Goal: Task Accomplishment & Management: Use online tool/utility

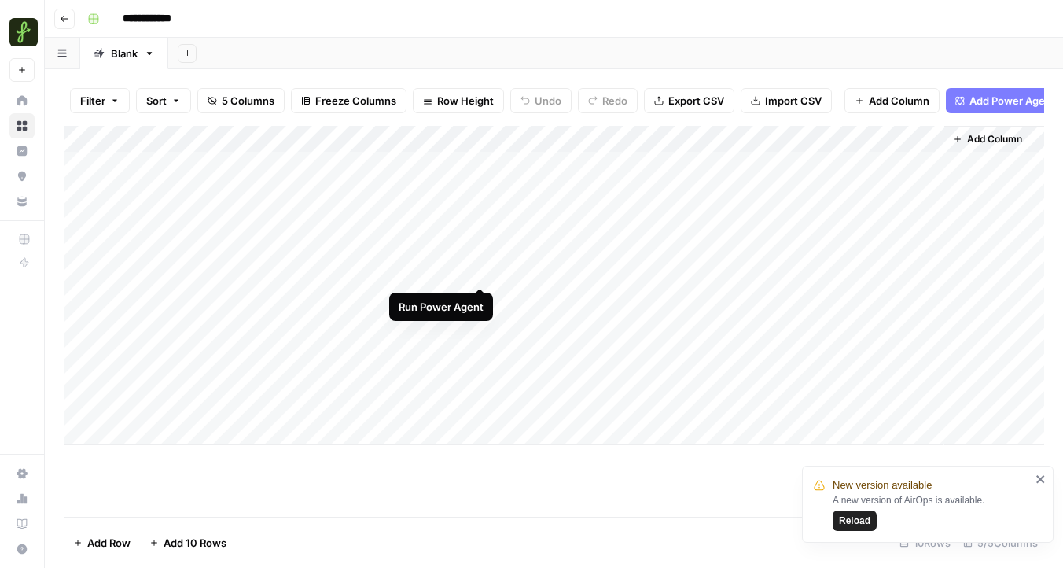
click at [477, 274] on div "Add Column" at bounding box center [554, 285] width 981 height 319
click at [463, 270] on div "Add Column" at bounding box center [554, 285] width 981 height 319
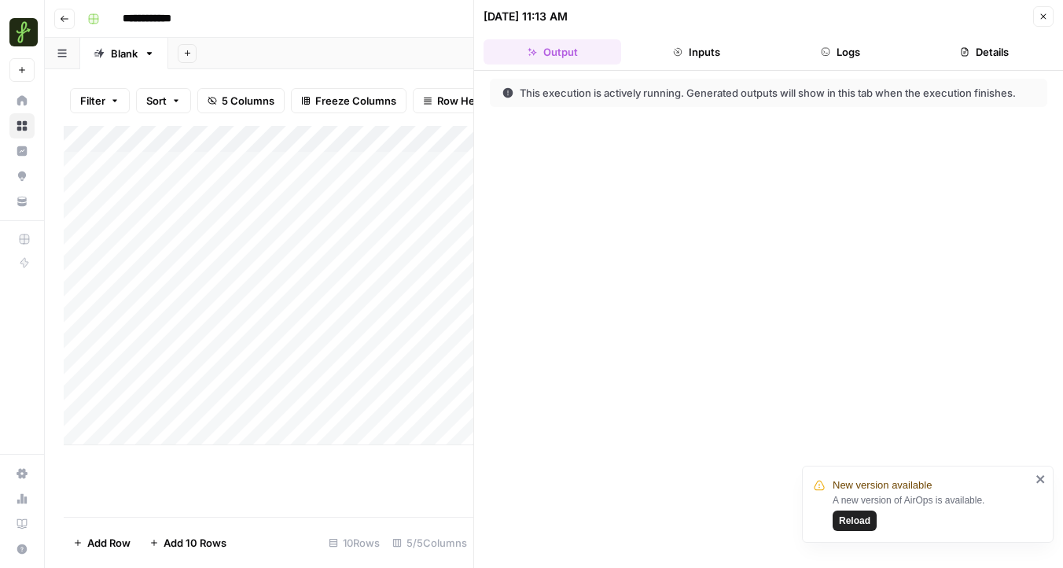
click at [455, 298] on div "Add Column" at bounding box center [269, 285] width 410 height 319
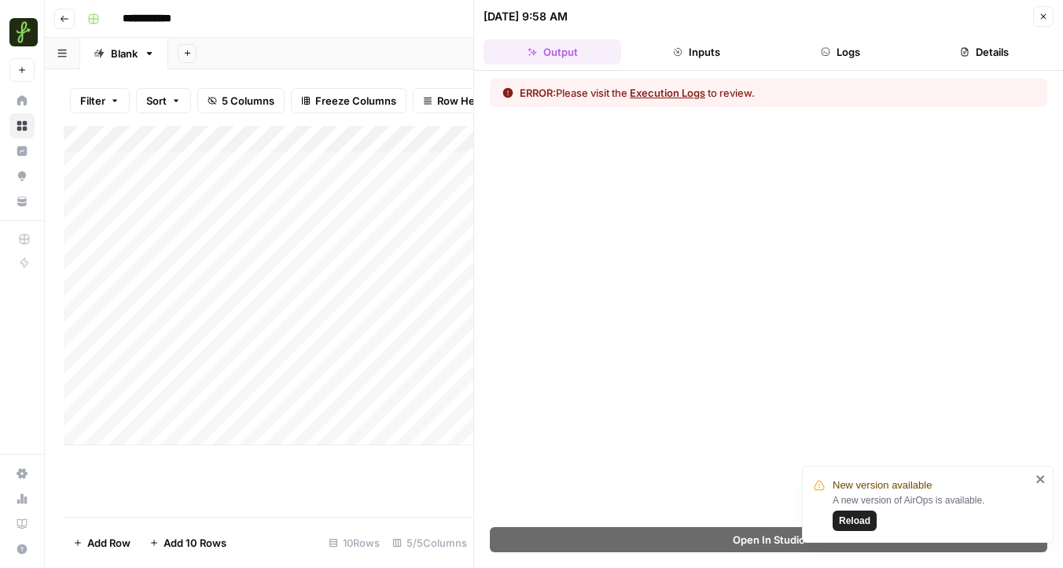
click at [665, 90] on button "Execution Logs" at bounding box center [667, 93] width 75 height 16
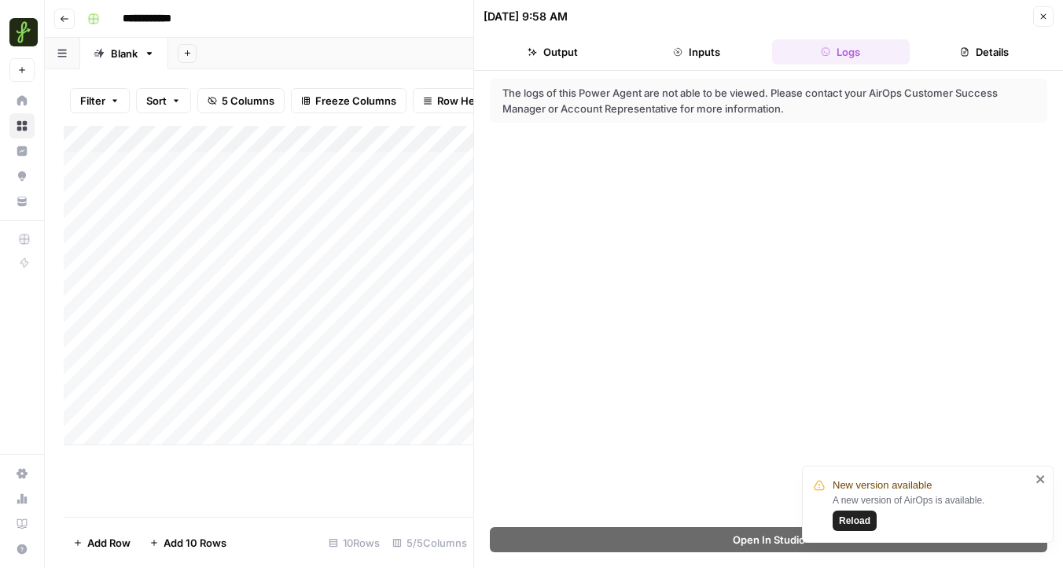
click at [853, 520] on span "Reload" at bounding box center [854, 521] width 31 height 14
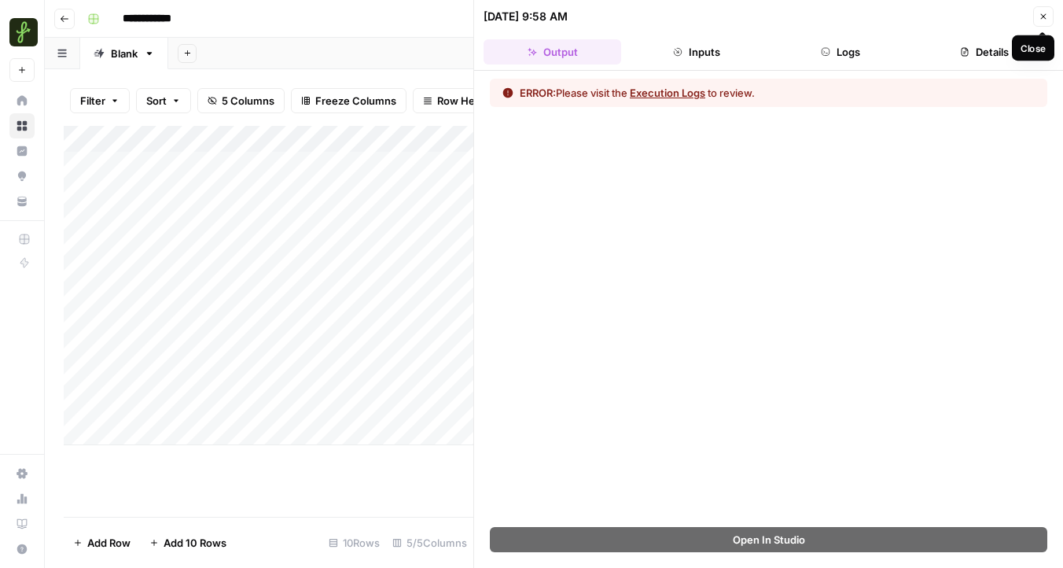
click at [1041, 18] on icon "button" at bounding box center [1044, 17] width 6 height 6
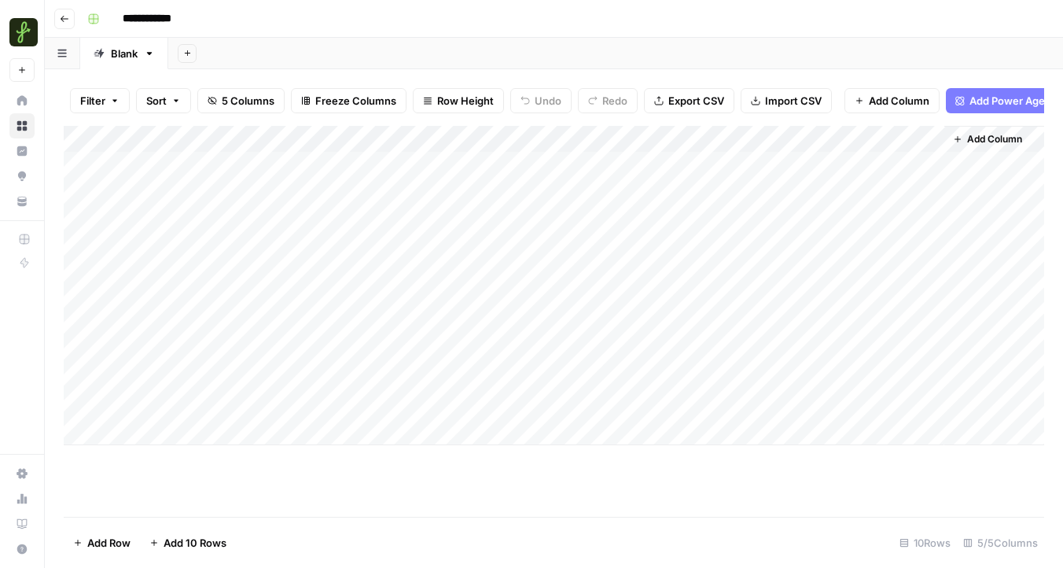
click at [123, 53] on div "Blank" at bounding box center [124, 54] width 27 height 16
click at [153, 52] on icon "button" at bounding box center [149, 53] width 11 height 11
click at [186, 78] on span "Rename Sheet" at bounding box center [212, 83] width 75 height 16
type input "*"
type input "********"
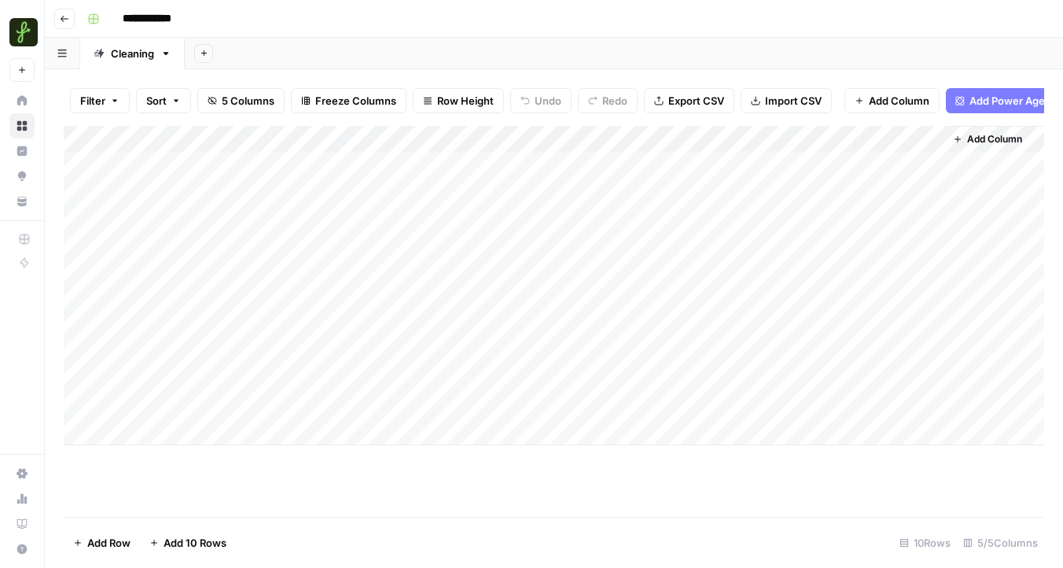
click at [463, 245] on div "Add Column" at bounding box center [554, 285] width 981 height 319
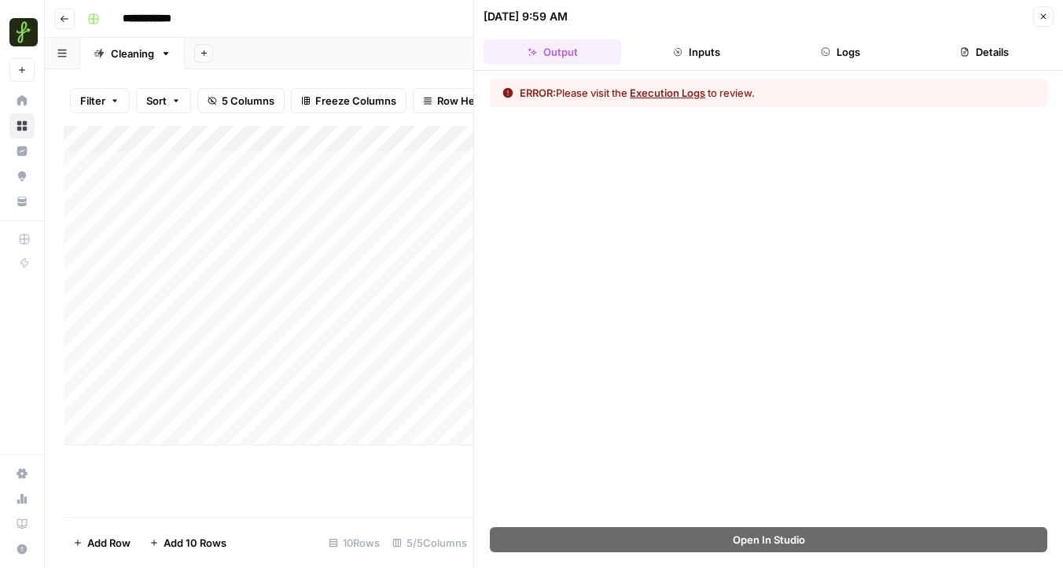
click at [679, 92] on button "Execution Logs" at bounding box center [667, 93] width 75 height 16
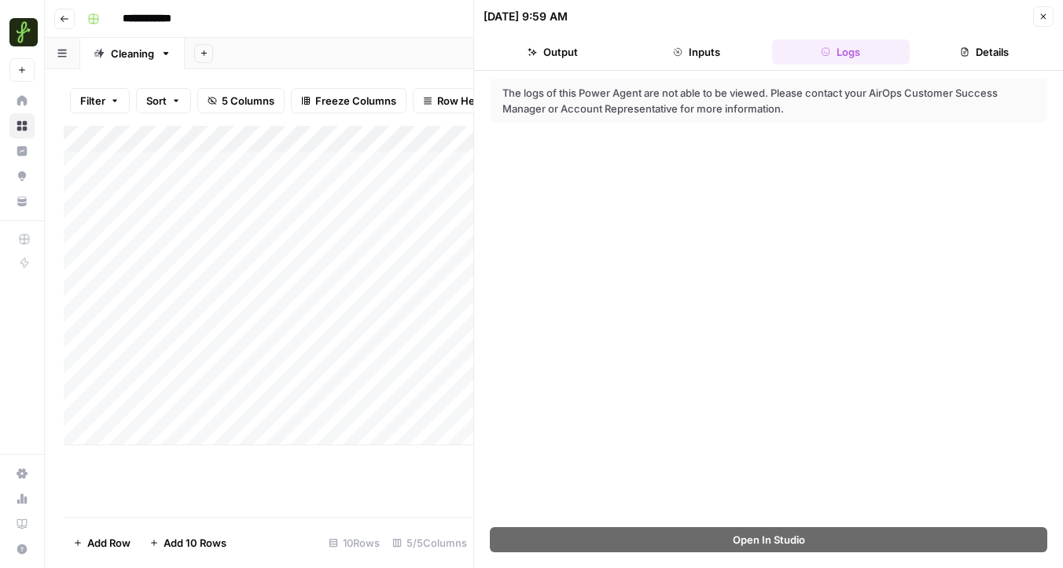
click at [706, 58] on button "Inputs" at bounding box center [697, 51] width 138 height 25
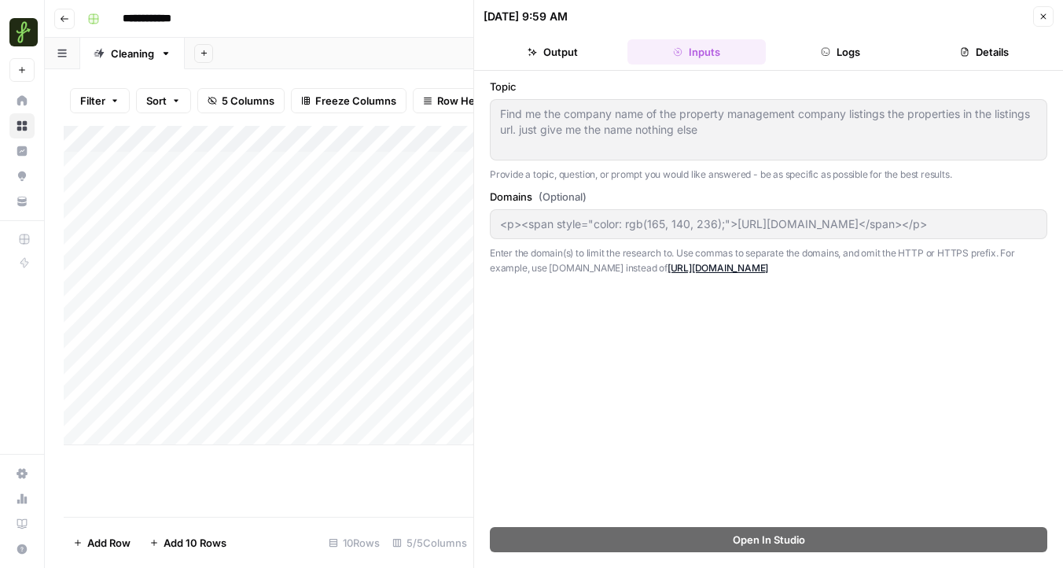
click at [241, 270] on div "Add Column" at bounding box center [269, 285] width 410 height 319
click at [381, 272] on div "Add Column" at bounding box center [269, 285] width 410 height 319
click at [302, 275] on div "Add Column" at bounding box center [269, 285] width 410 height 319
click at [456, 406] on div "Add Column" at bounding box center [269, 285] width 410 height 319
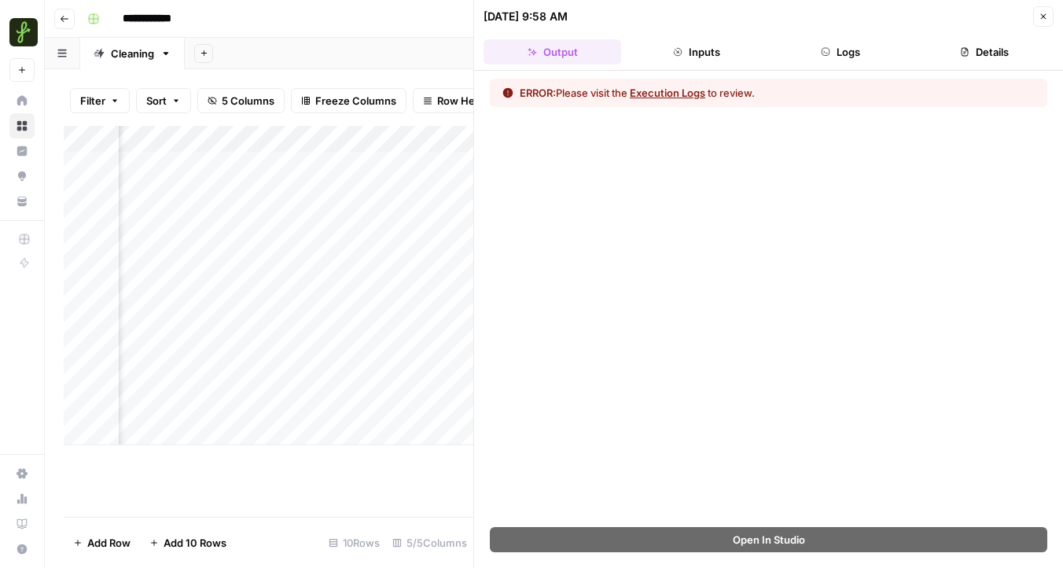
scroll to position [0, 174]
click at [310, 404] on div "Add Column" at bounding box center [269, 285] width 410 height 319
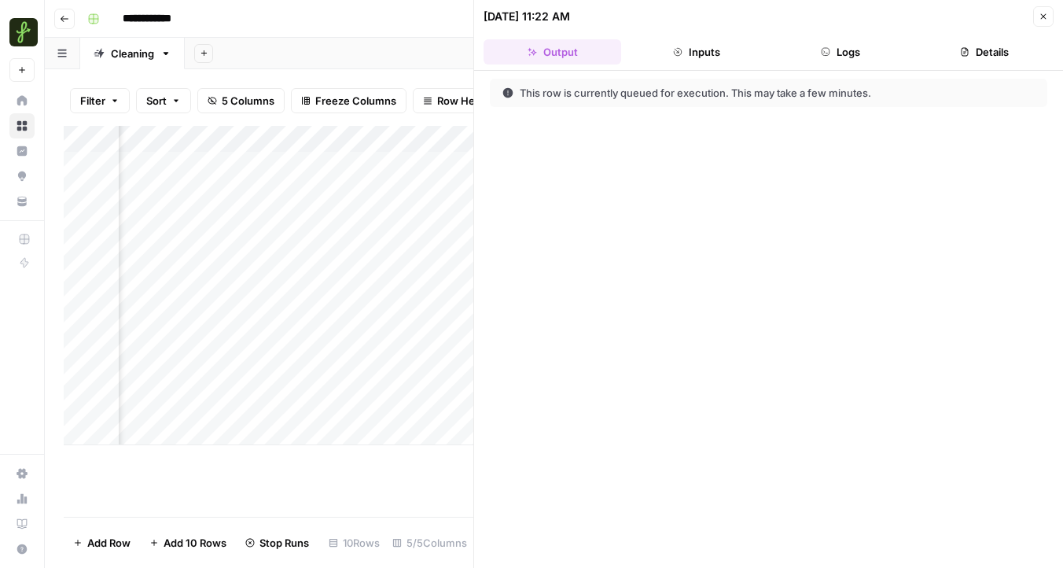
click at [307, 139] on div "Add Column" at bounding box center [269, 285] width 410 height 319
click at [357, 275] on span "Rows with Errors" at bounding box center [363, 275] width 99 height 16
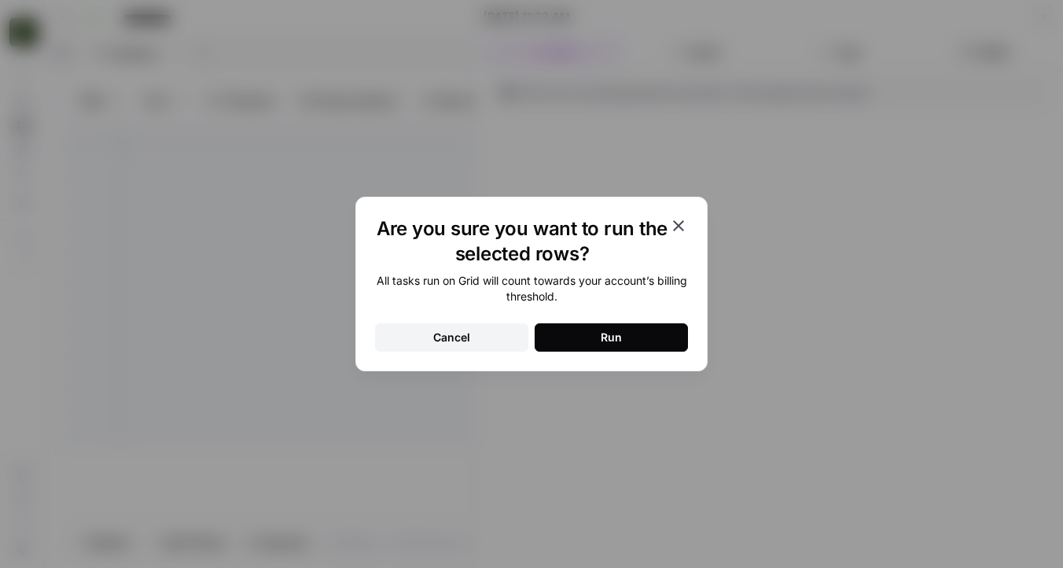
click at [571, 335] on button "Run" at bounding box center [611, 337] width 153 height 28
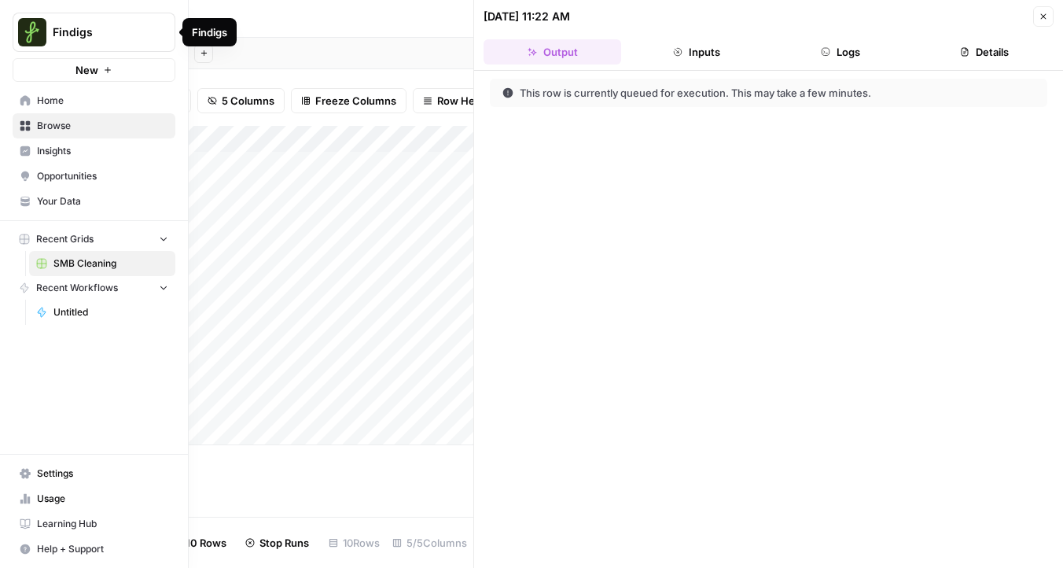
click at [35, 29] on img "Workspace: Findigs" at bounding box center [32, 32] width 28 height 28
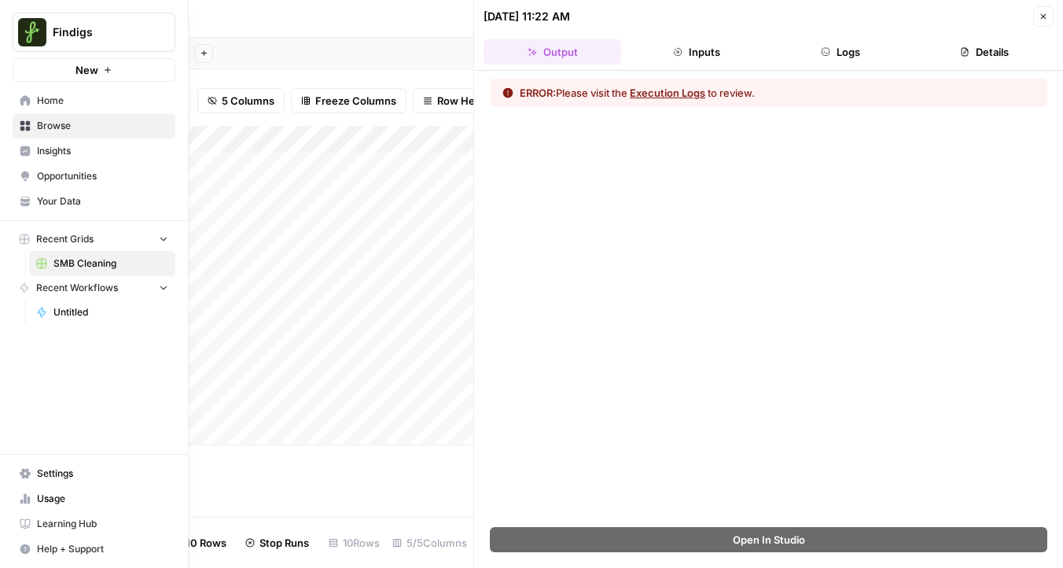
click at [20, 499] on icon at bounding box center [25, 498] width 11 height 11
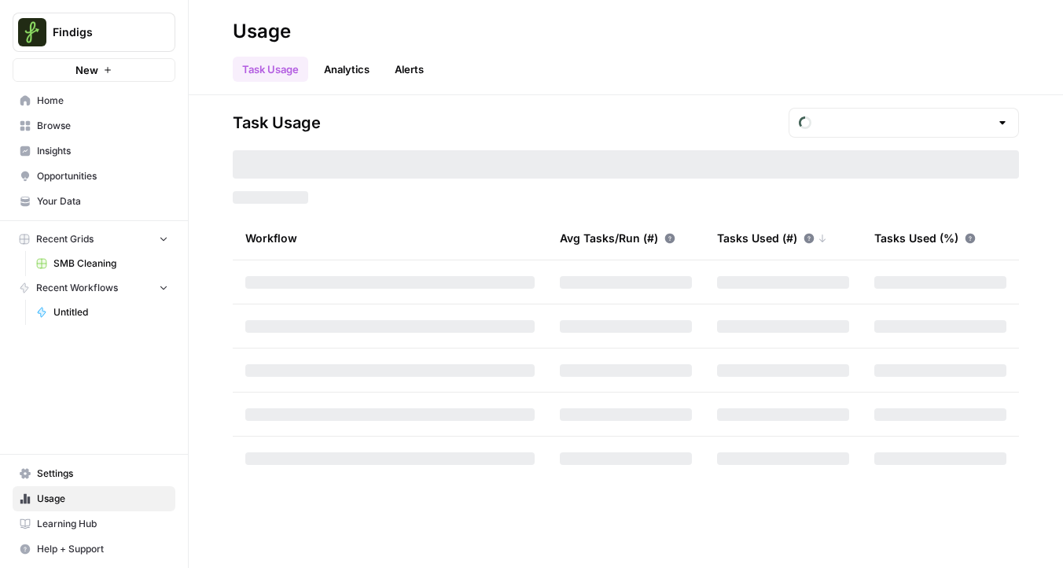
type input "October Tasks"
click at [354, 69] on link "Analytics" at bounding box center [347, 69] width 64 height 25
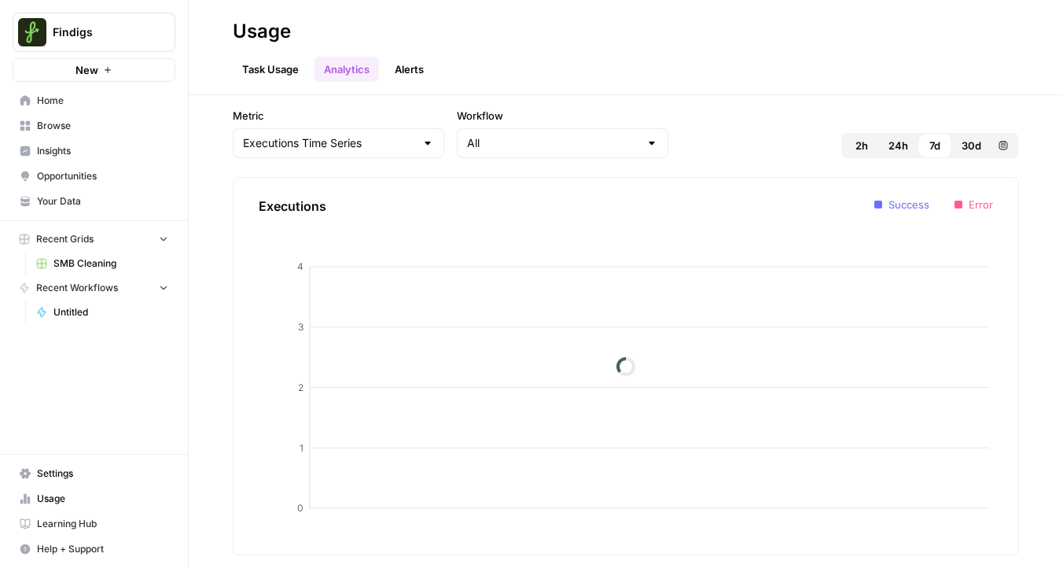
click at [290, 69] on link "Task Usage" at bounding box center [270, 69] width 75 height 25
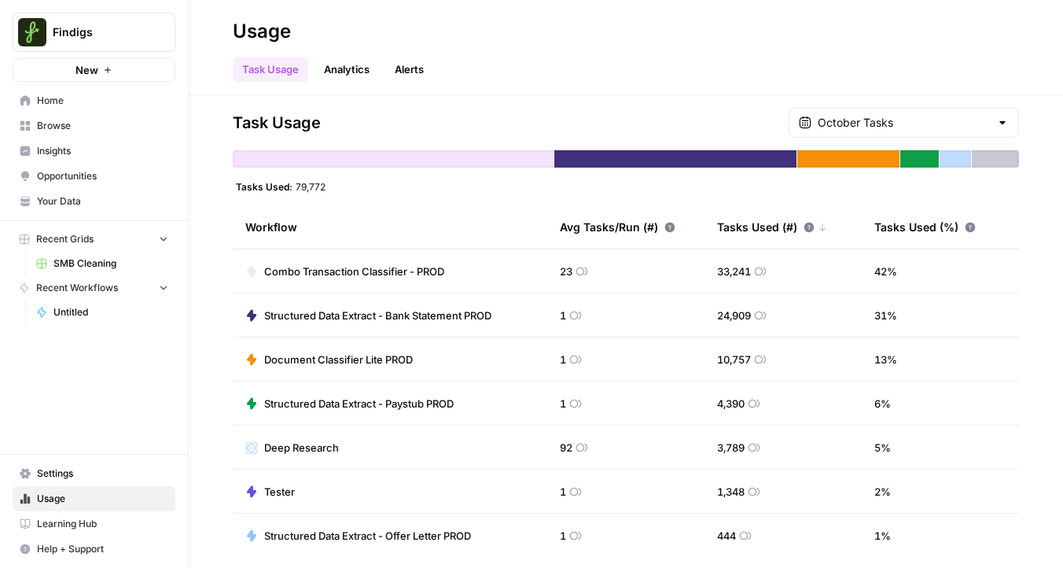
click at [87, 256] on link "SMB Cleaning" at bounding box center [102, 263] width 146 height 25
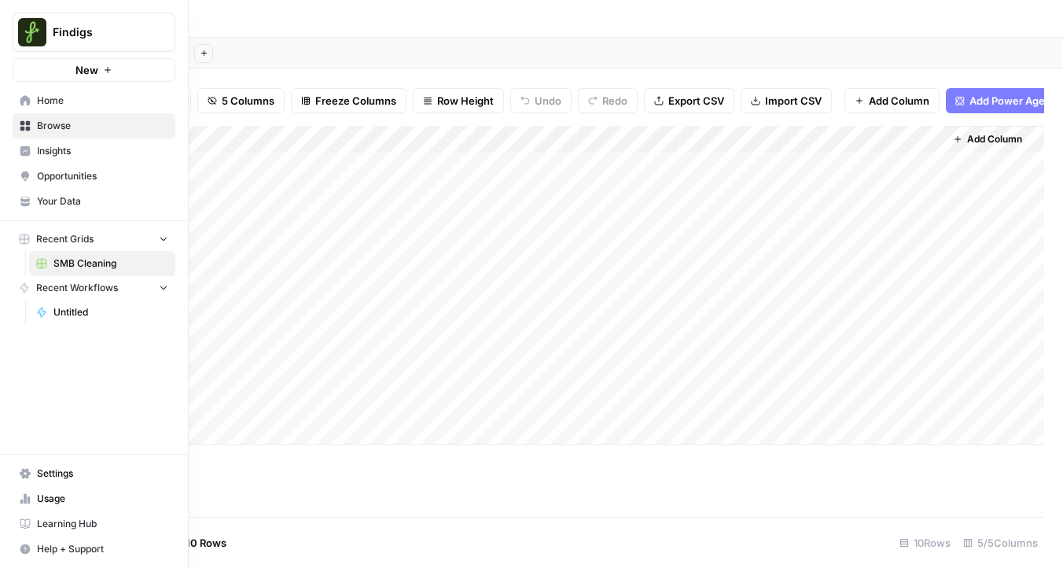
click at [43, 117] on link "Browse" at bounding box center [94, 125] width 163 height 25
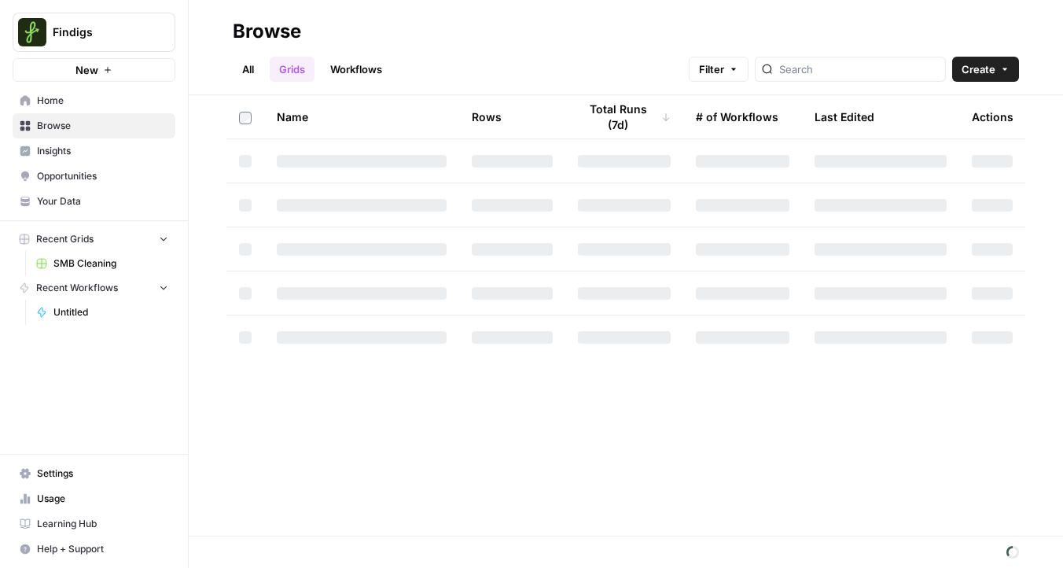
click at [79, 468] on span "Settings" at bounding box center [102, 473] width 131 height 14
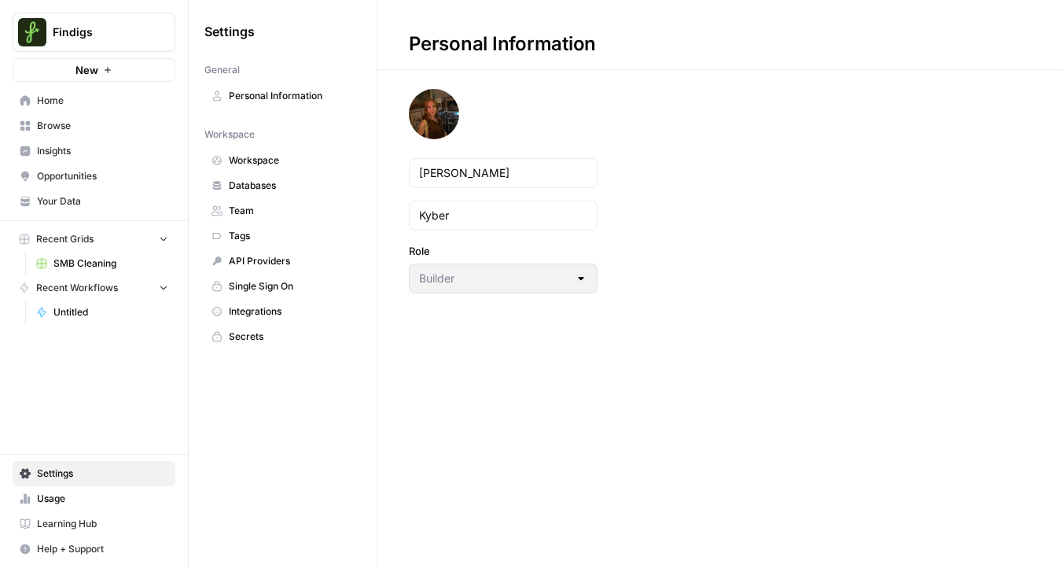
click at [71, 259] on span "SMB Cleaning" at bounding box center [110, 263] width 115 height 14
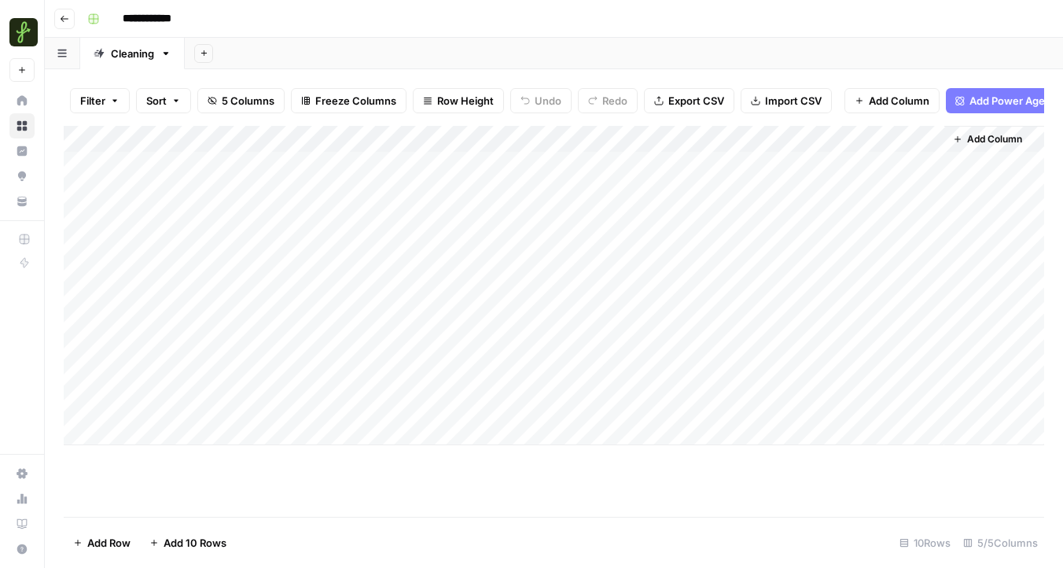
click at [140, 22] on input "**********" at bounding box center [160, 18] width 89 height 25
click at [103, 21] on button "button" at bounding box center [93, 18] width 25 height 25
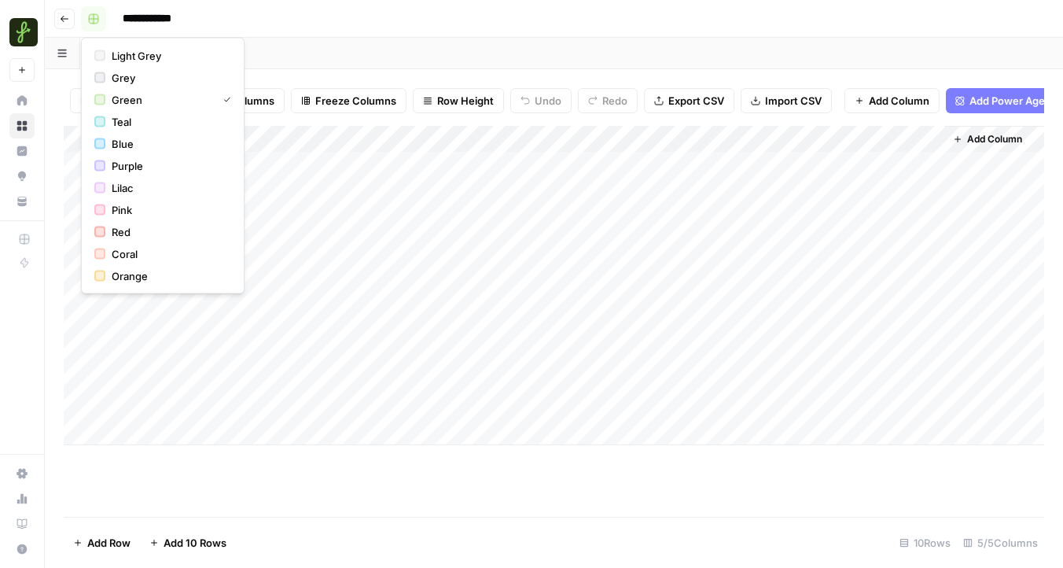
click at [94, 18] on icon "button" at bounding box center [93, 18] width 9 height 9
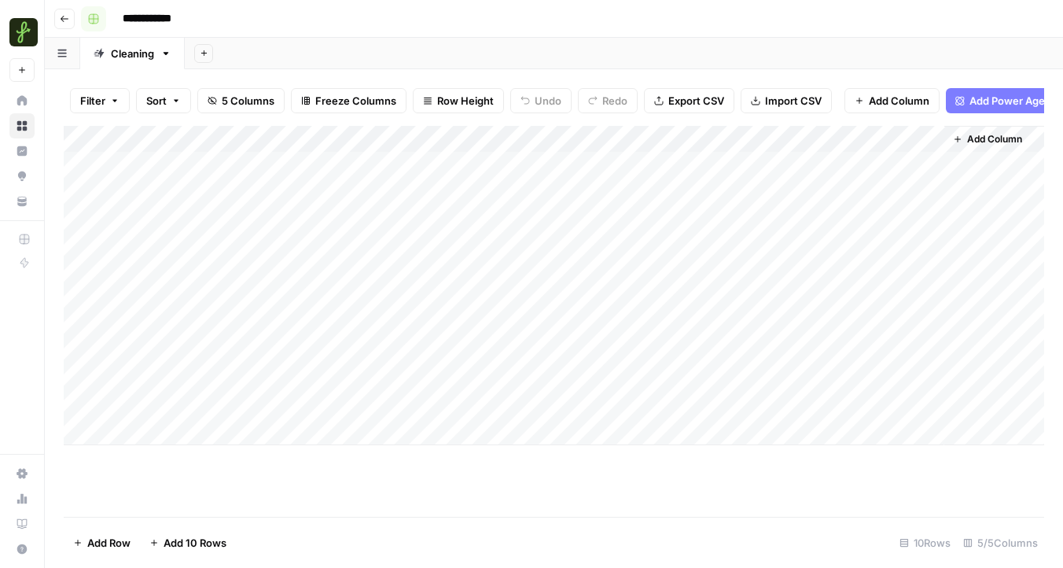
click at [90, 19] on rect "button" at bounding box center [93, 18] width 9 height 9
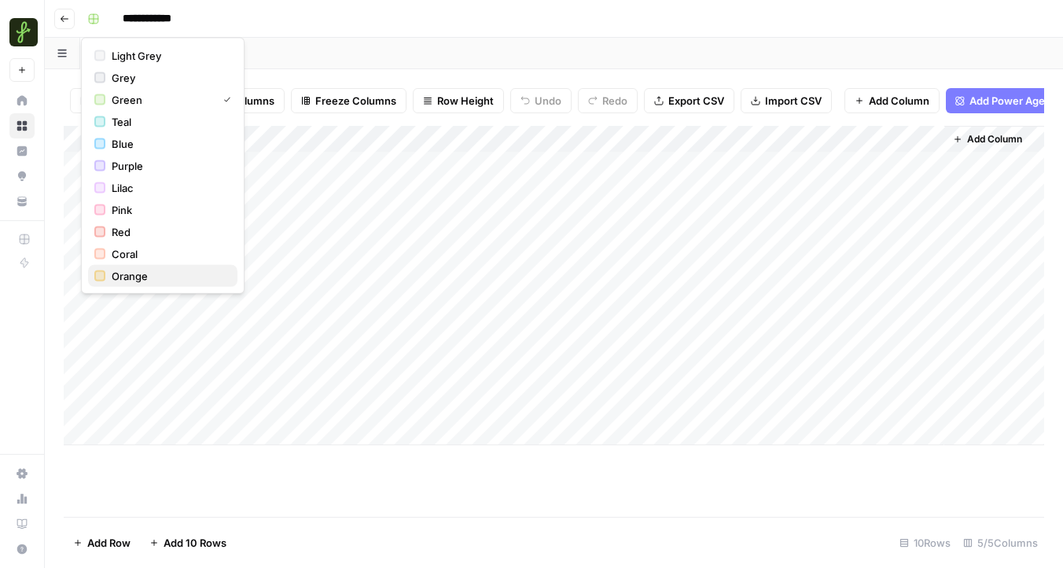
click at [138, 277] on span "Orange" at bounding box center [168, 276] width 113 height 16
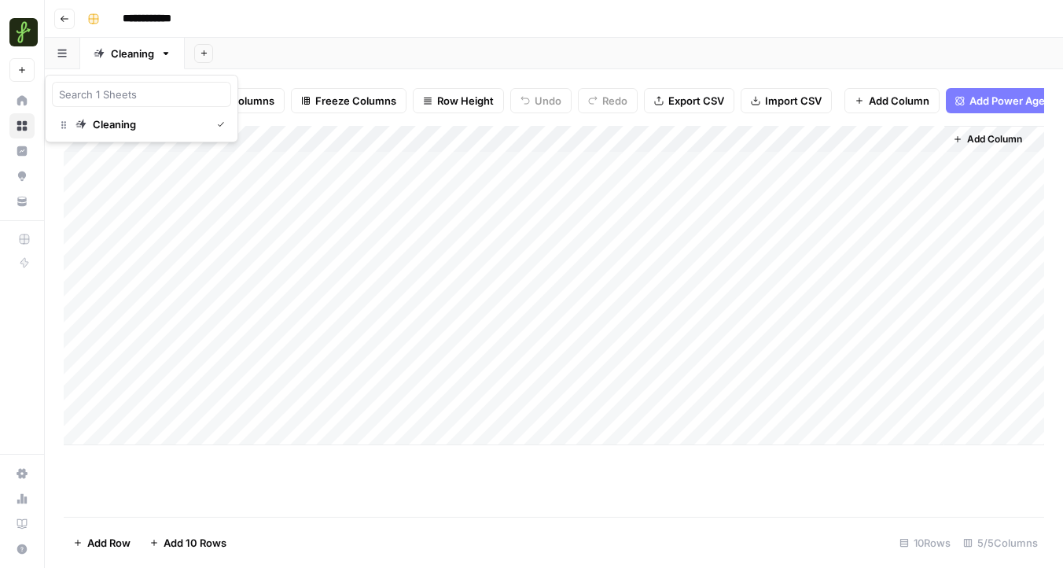
click at [61, 52] on icon "button" at bounding box center [61, 53] width 9 height 9
click at [64, 20] on icon "button" at bounding box center [64, 18] width 9 height 9
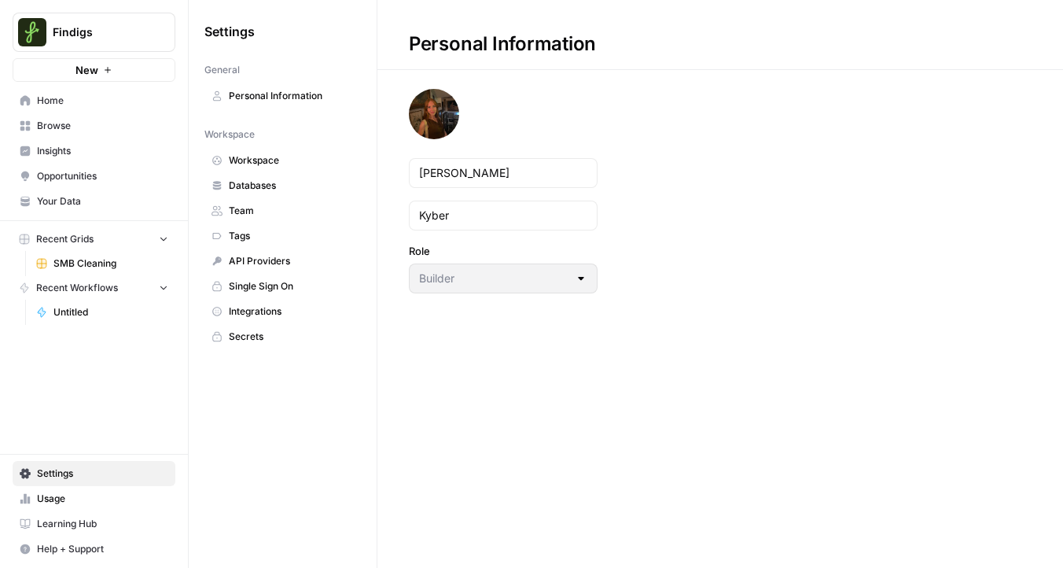
click at [84, 244] on span "Recent Grids" at bounding box center [64, 239] width 57 height 14
click at [70, 246] on button "Recent Grids" at bounding box center [94, 239] width 163 height 24
click at [72, 264] on span "SMB Cleaning" at bounding box center [110, 263] width 115 height 14
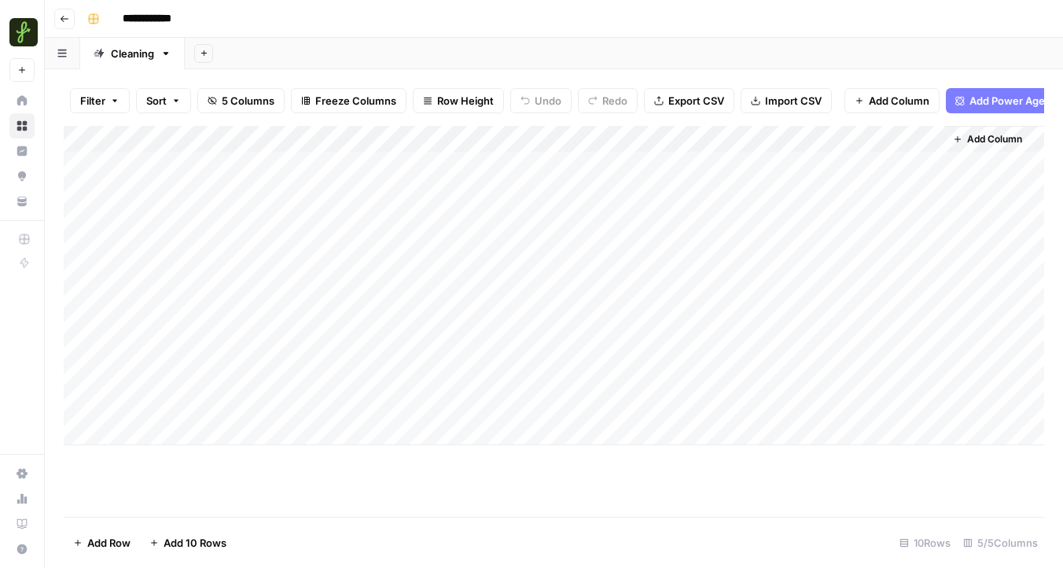
click at [985, 140] on span "Add Column" at bounding box center [994, 139] width 55 height 14
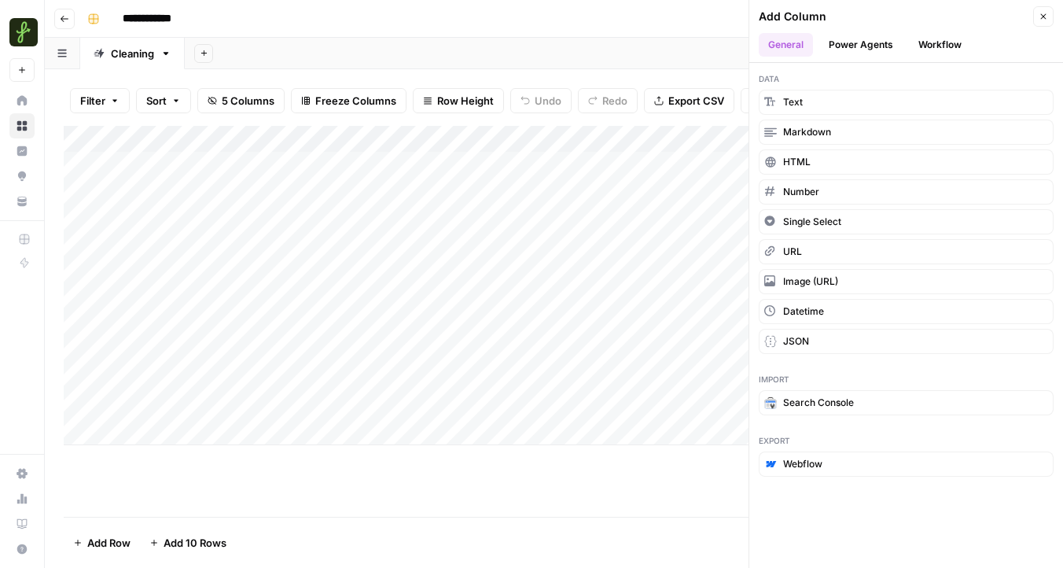
click at [948, 46] on button "Workflow" at bounding box center [940, 45] width 62 height 24
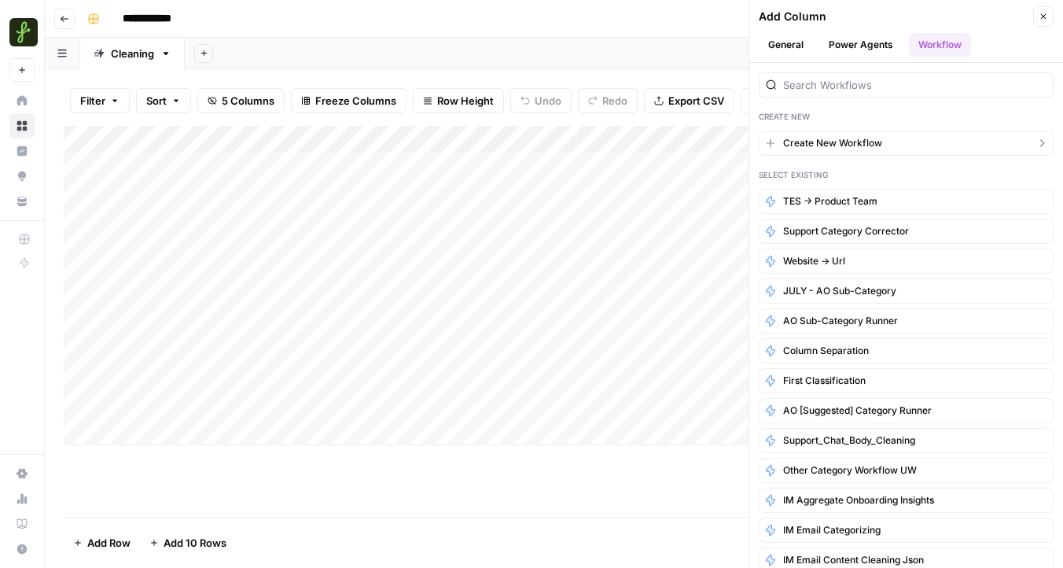
click at [828, 145] on span "Create New Workflow" at bounding box center [832, 143] width 99 height 14
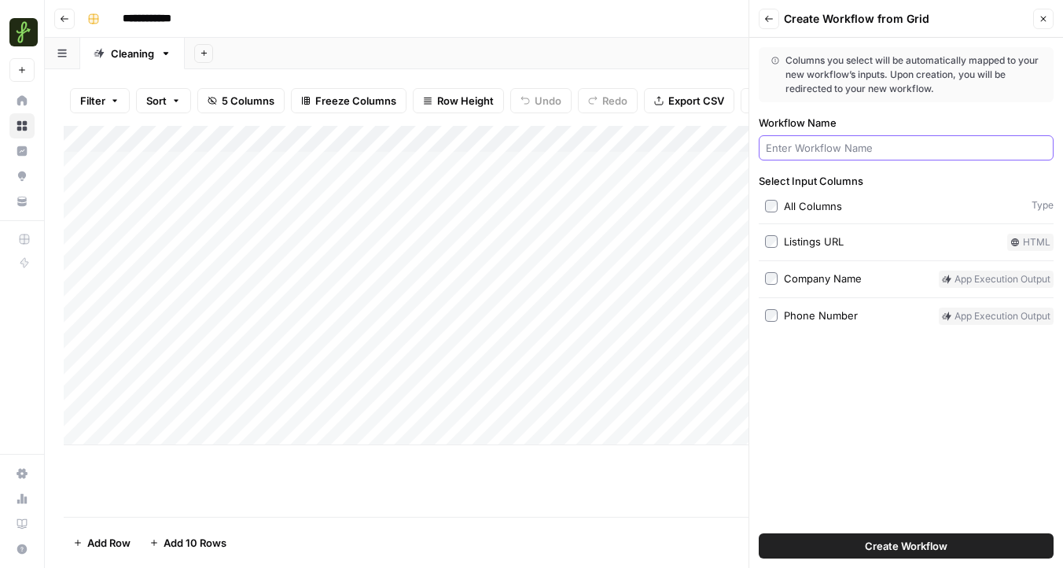
click at [793, 147] on input "Workflow Name" at bounding box center [906, 148] width 281 height 16
type input "PM Name Finder"
click at [893, 540] on span "Create Workflow" at bounding box center [906, 546] width 83 height 16
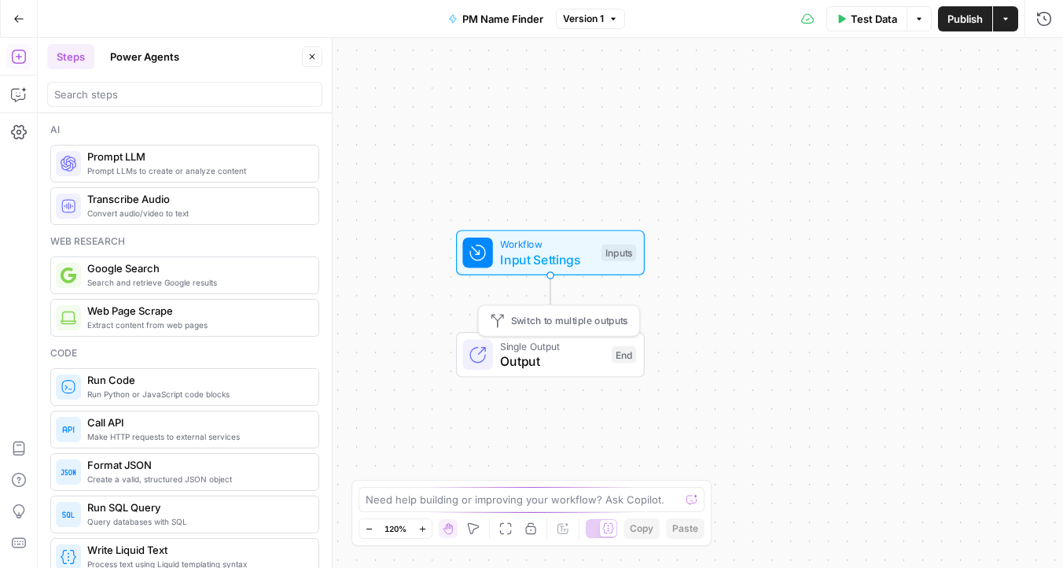
click at [533, 351] on div "Single Output Output" at bounding box center [552, 354] width 104 height 32
click at [546, 359] on span "Output" at bounding box center [552, 361] width 104 height 19
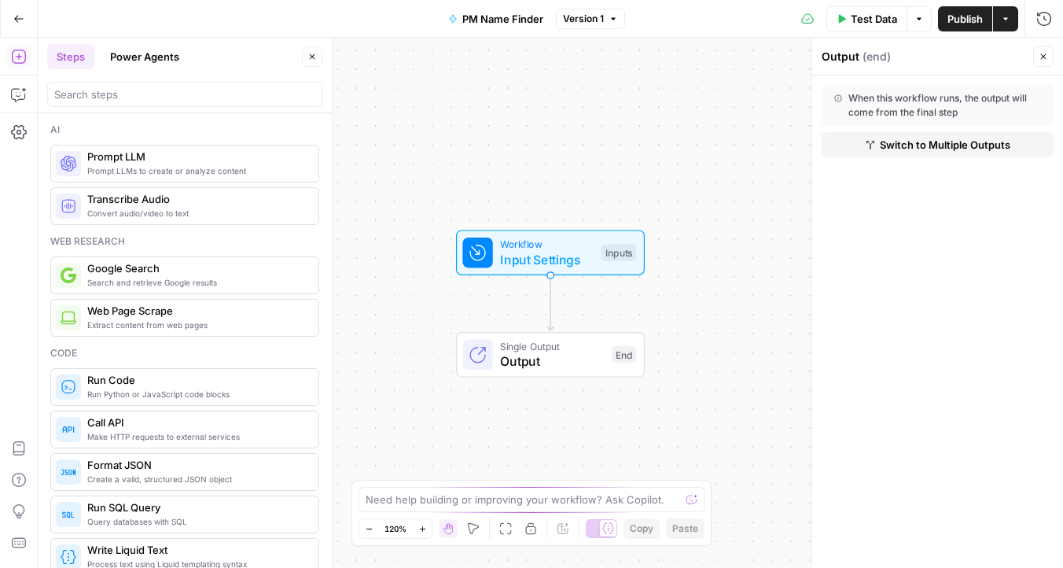
click at [691, 154] on div "Workflow Input Settings Inputs Single Output Output End" at bounding box center [550, 303] width 1025 height 530
